Goal: Find specific page/section

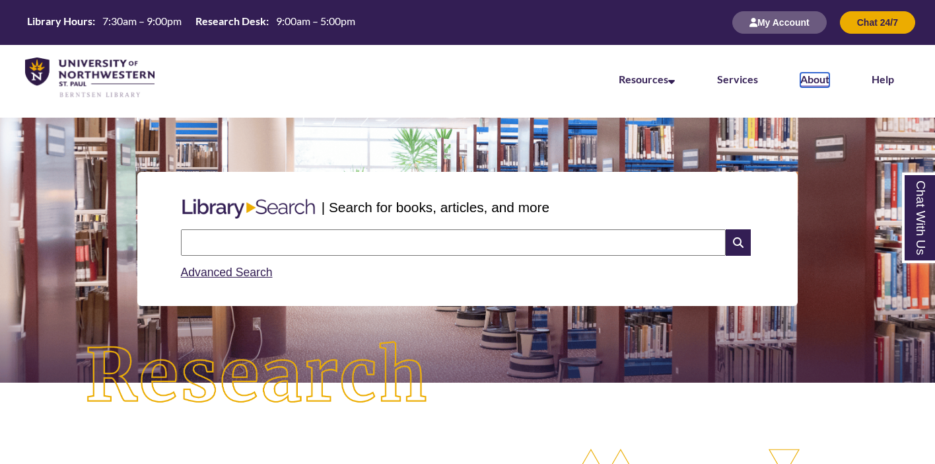
click at [809, 79] on link "About" at bounding box center [814, 80] width 29 height 15
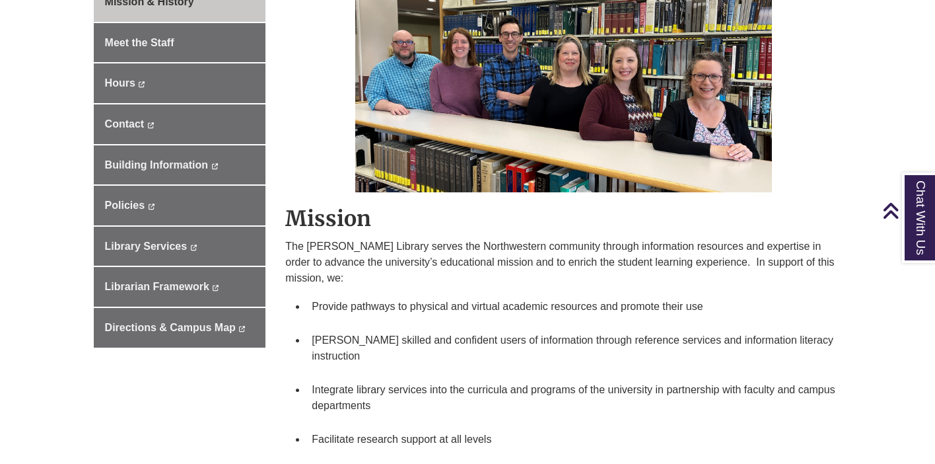
scroll to position [435, 0]
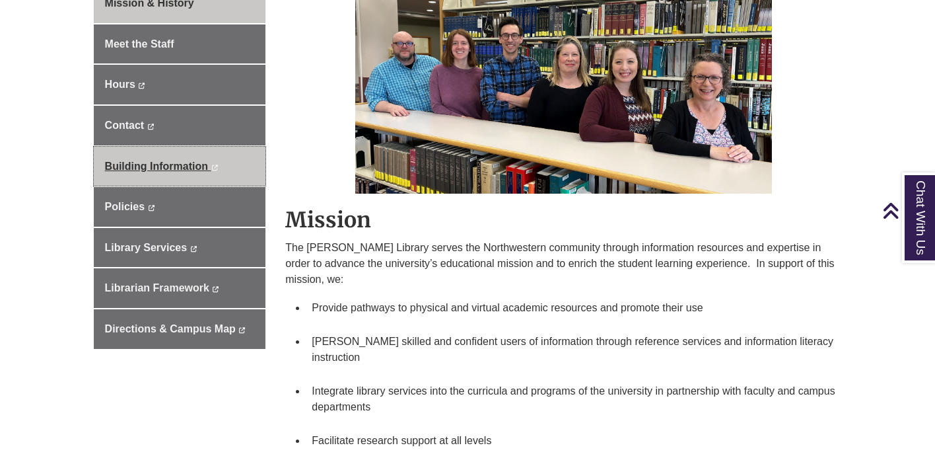
click at [185, 166] on span "Building Information" at bounding box center [156, 165] width 103 height 11
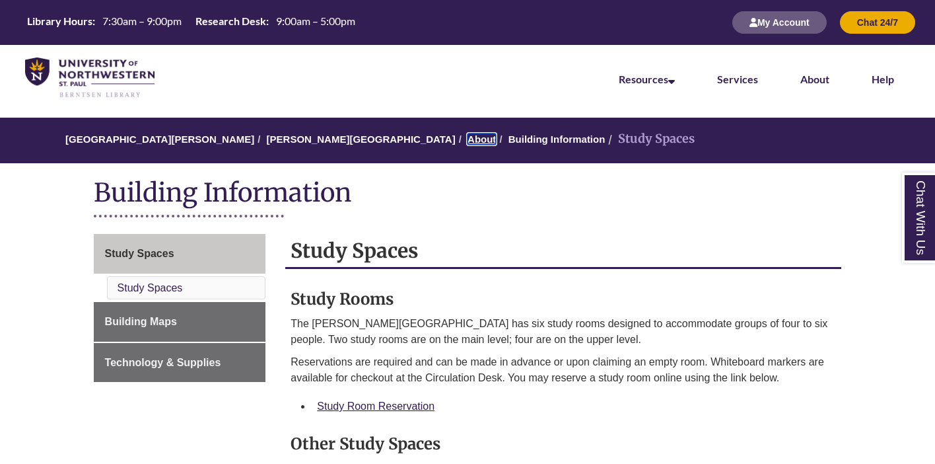
click at [468, 141] on link "About" at bounding box center [482, 138] width 28 height 11
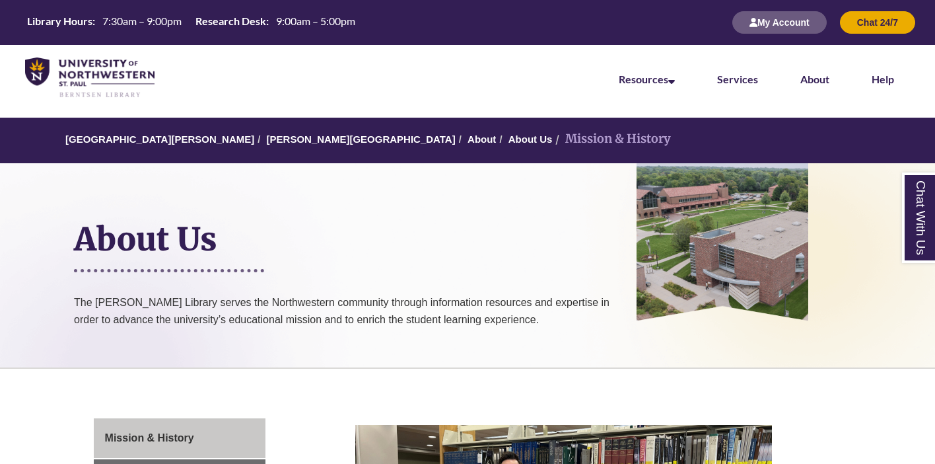
click at [290, 86] on nav "Resources Find Resources Library Search Databases & Articles Interlibrary Loan …" at bounding box center [467, 78] width 935 height 66
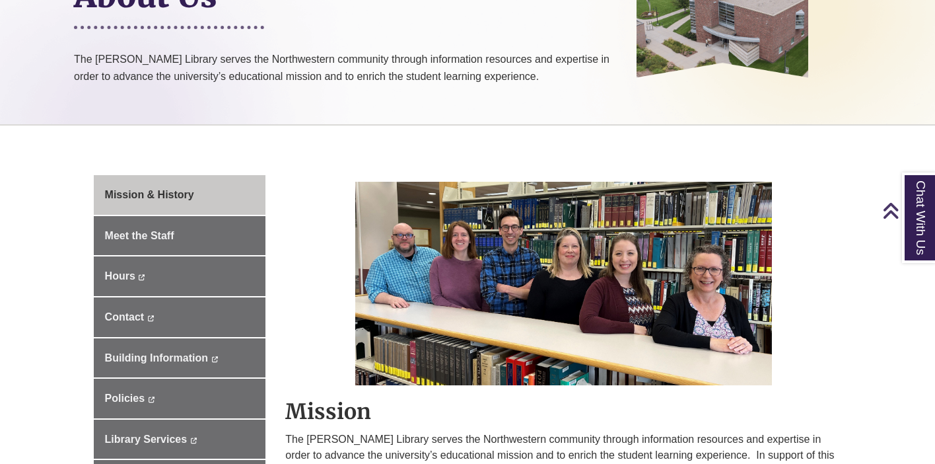
scroll to position [246, 0]
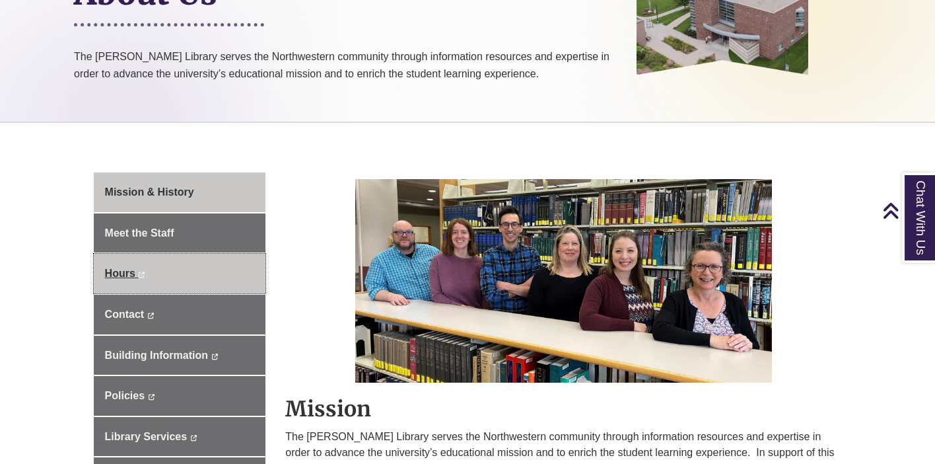
click at [223, 266] on link "Hours This link opens in a new window This link opens in a new window" at bounding box center [180, 274] width 172 height 40
